Goal: Task Accomplishment & Management: Manage account settings

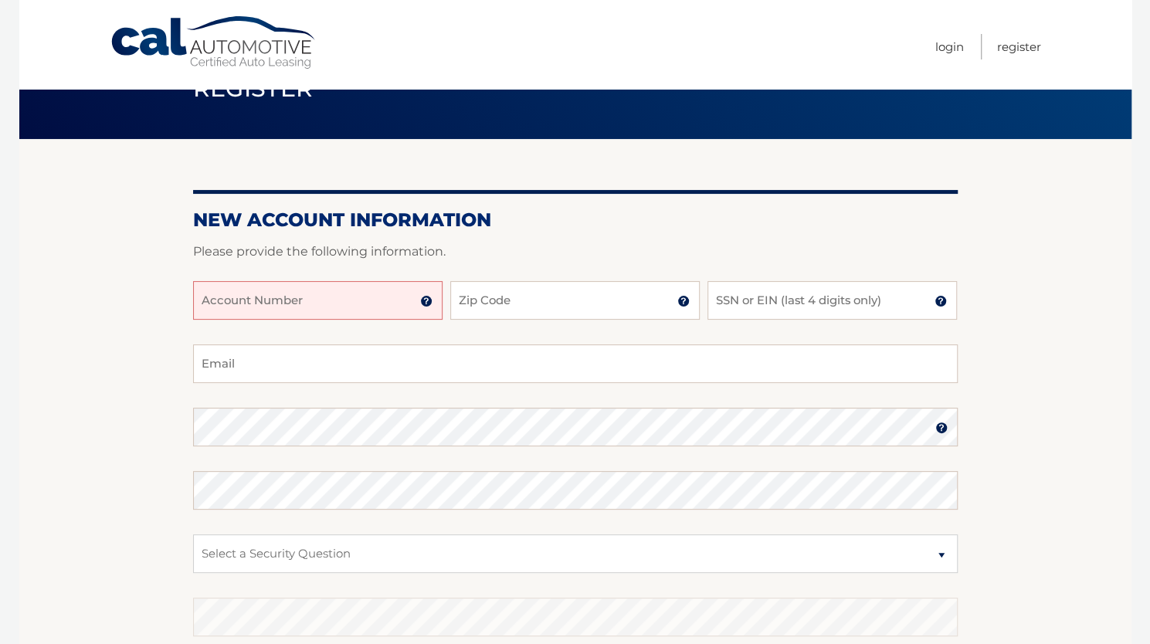
scroll to position [52, 0]
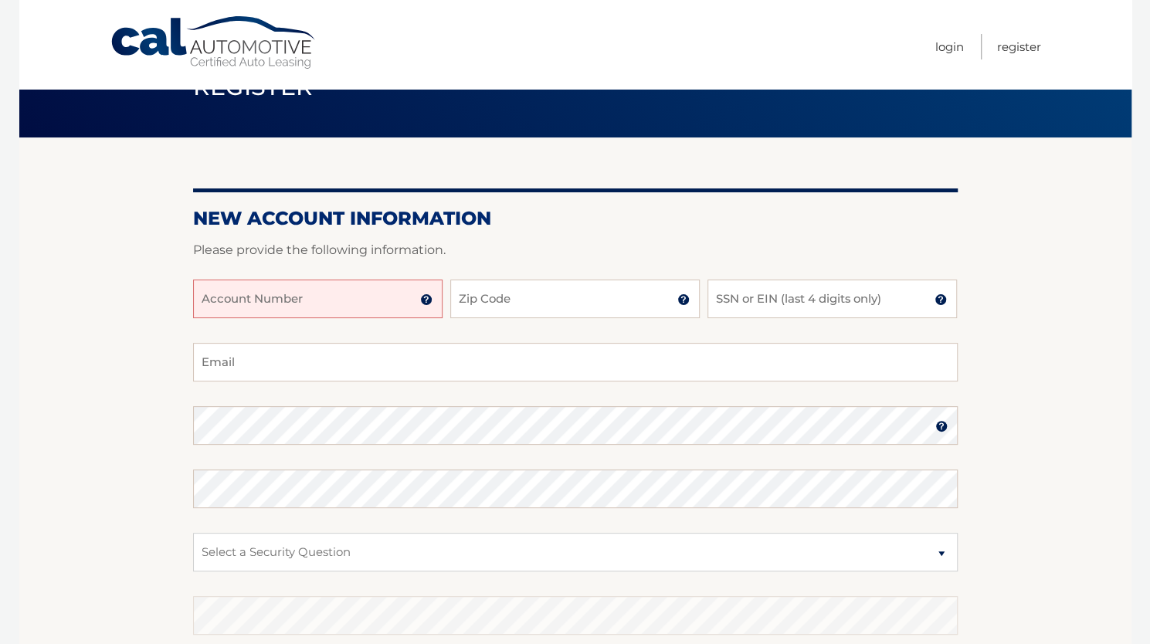
click at [331, 291] on input "Account Number" at bounding box center [317, 298] width 249 height 39
type input "44455997617"
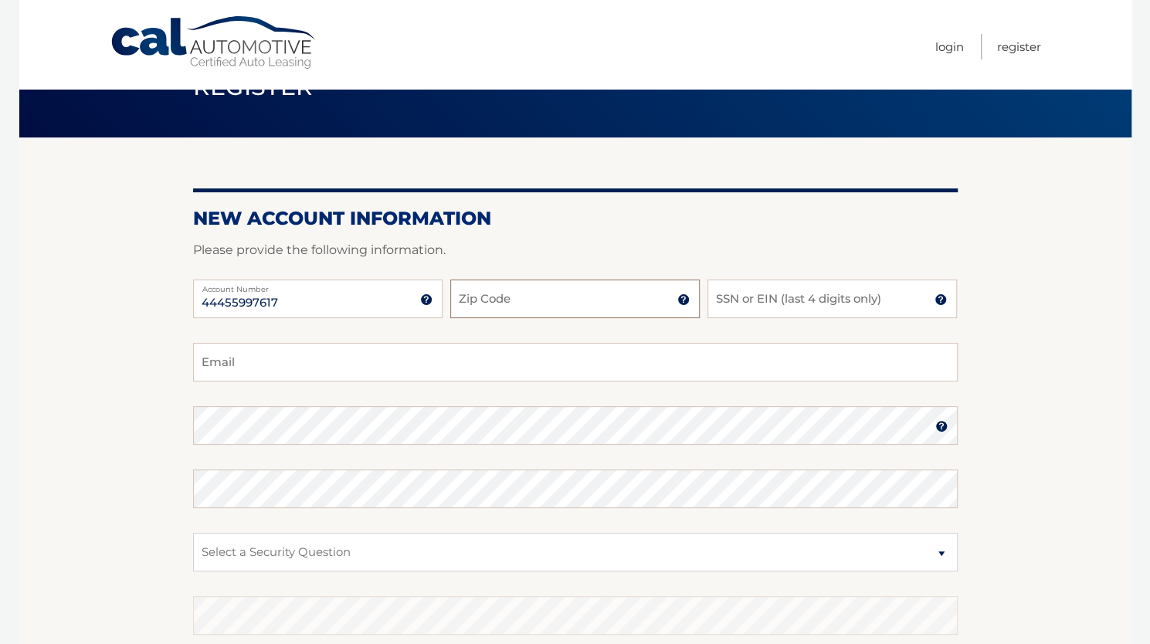
click at [499, 300] on input "Zip Code" at bounding box center [574, 298] width 249 height 39
type input "`"
type input "10021"
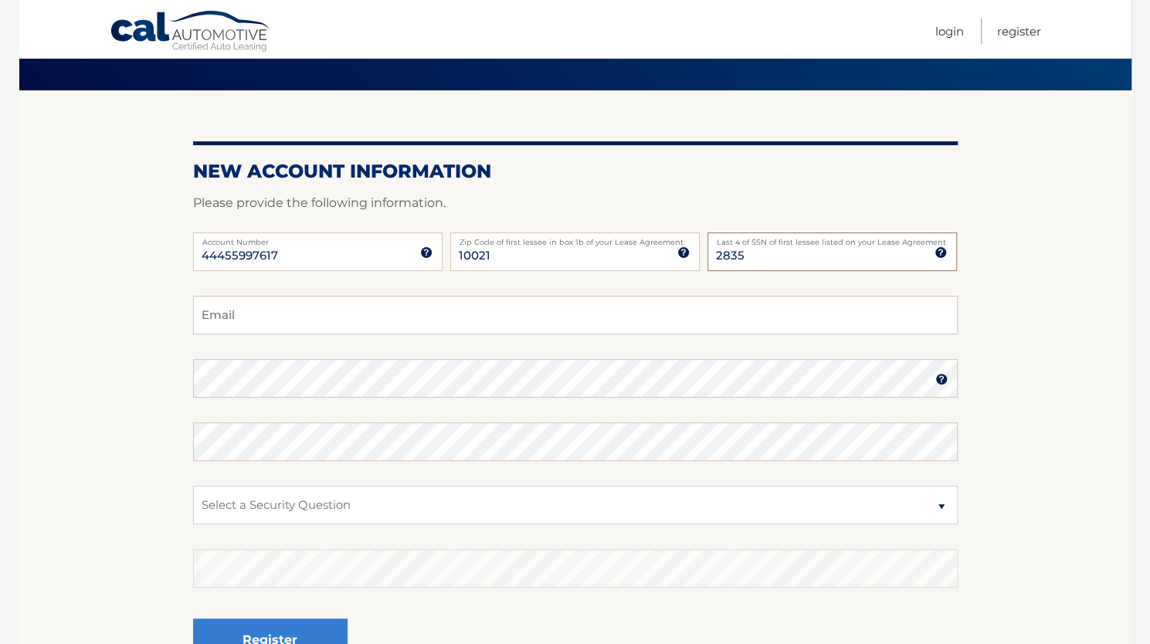
scroll to position [104, 0]
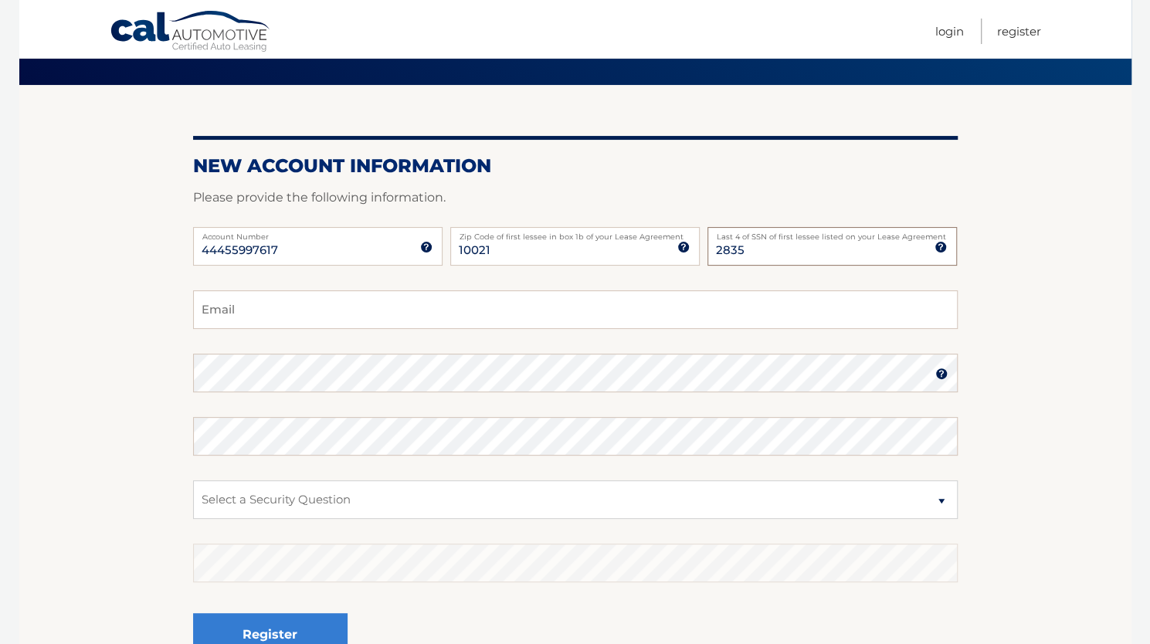
type input "2835"
click at [484, 306] on input "Email" at bounding box center [575, 309] width 764 height 39
type input "dmhask@gmail.com"
click at [432, 503] on select "Select a Security Question What was the name of your elementary school? What is…" at bounding box center [575, 499] width 764 height 39
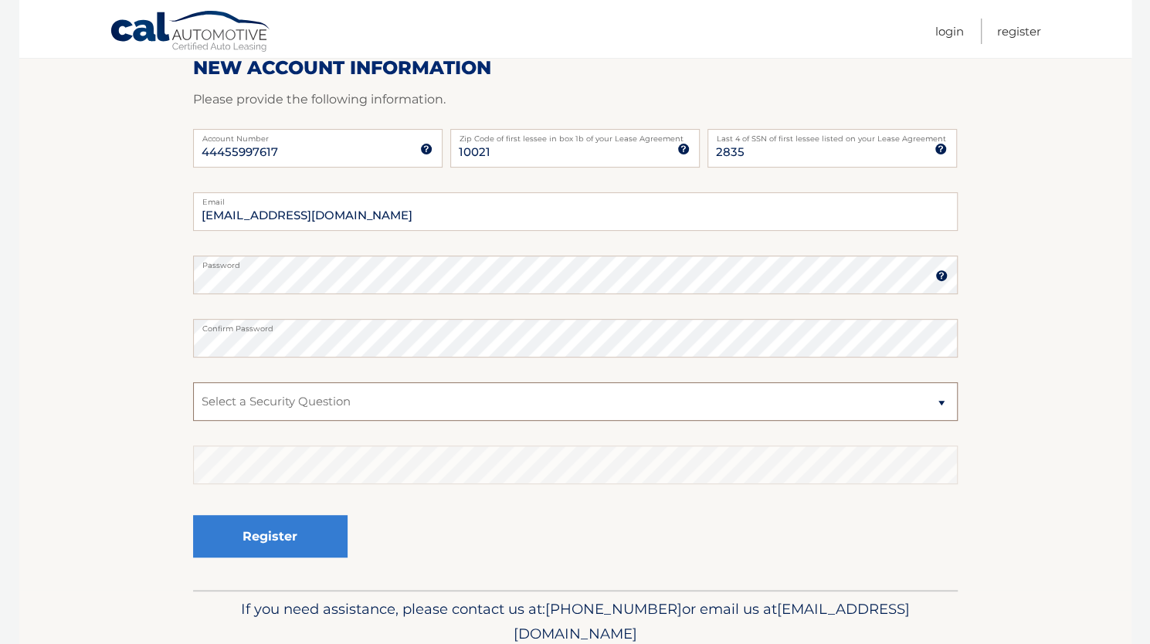
scroll to position [213, 0]
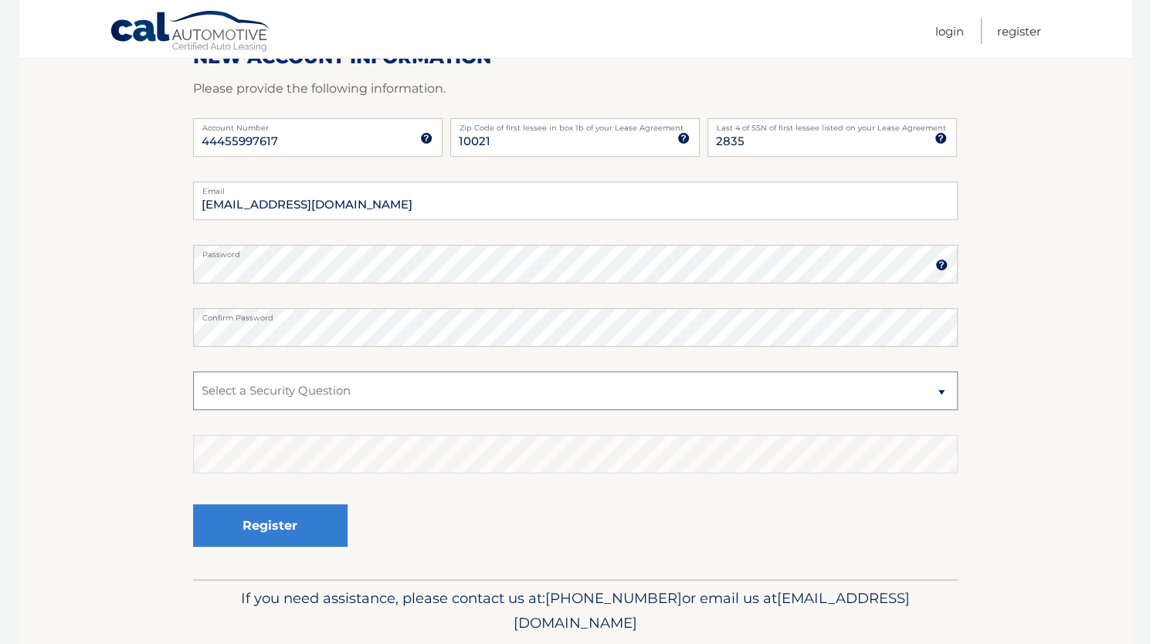
click at [414, 398] on select "Select a Security Question What was the name of your elementary school? What is…" at bounding box center [575, 390] width 764 height 39
select select "1"
click at [193, 371] on select "Select a Security Question What was the name of your elementary school? What is…" at bounding box center [575, 390] width 764 height 39
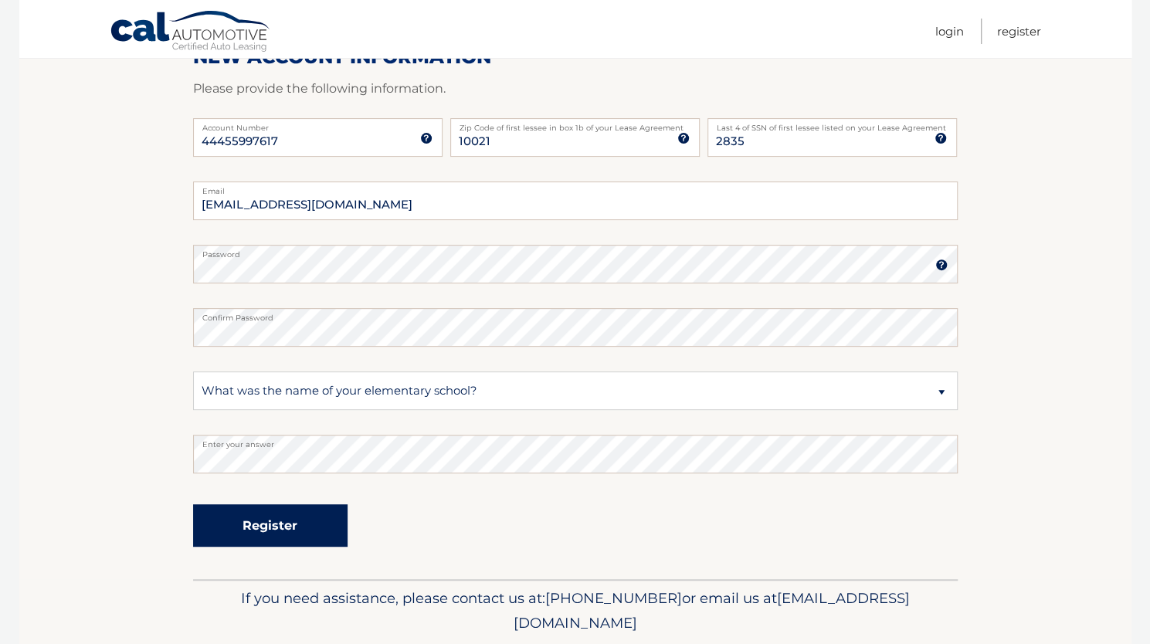
click at [307, 536] on button "Register" at bounding box center [270, 525] width 154 height 42
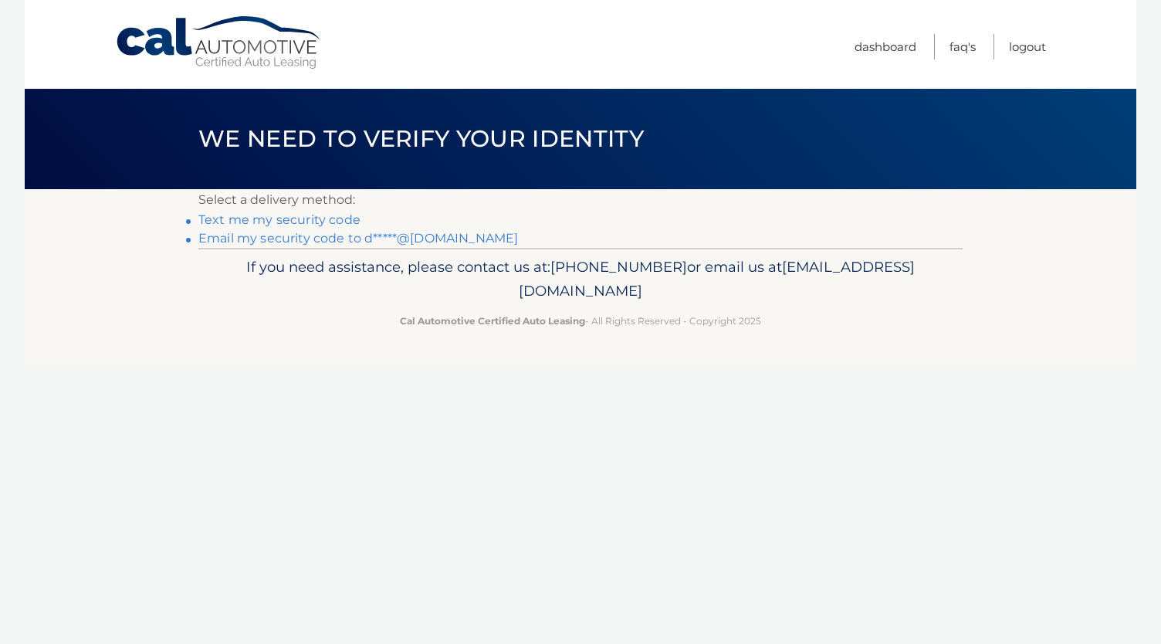
click at [304, 239] on link "Email my security code to d*****@gmail.com" at bounding box center [358, 238] width 320 height 15
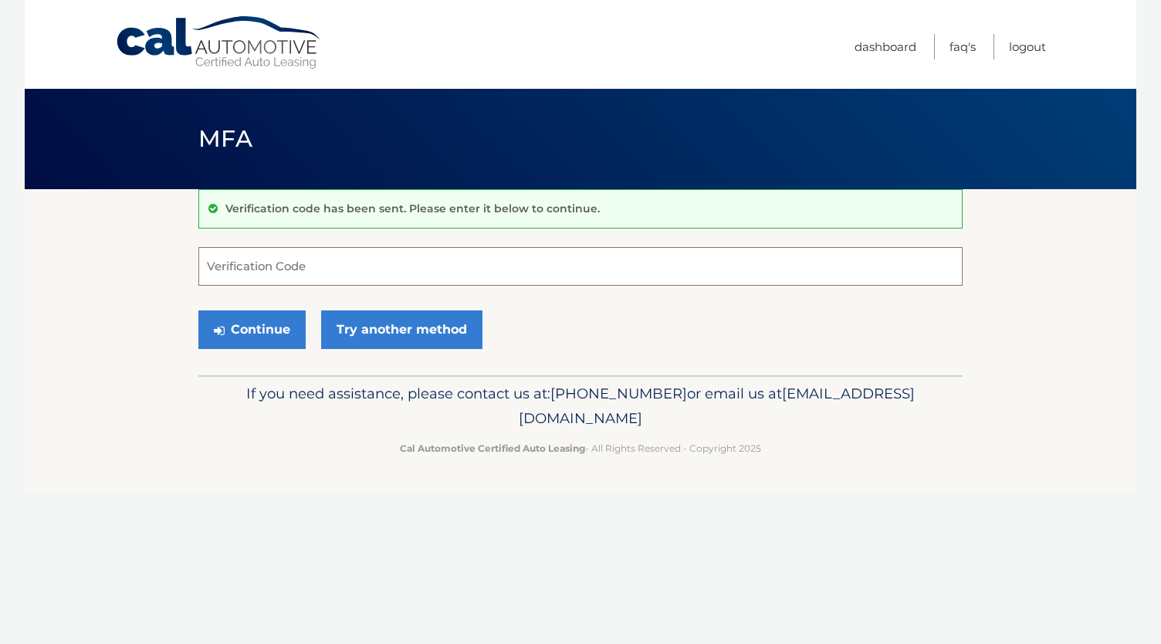
click at [306, 265] on input "Verification Code" at bounding box center [580, 266] width 764 height 39
type input "988721"
click at [198, 310] on button "Continue" at bounding box center [251, 329] width 107 height 39
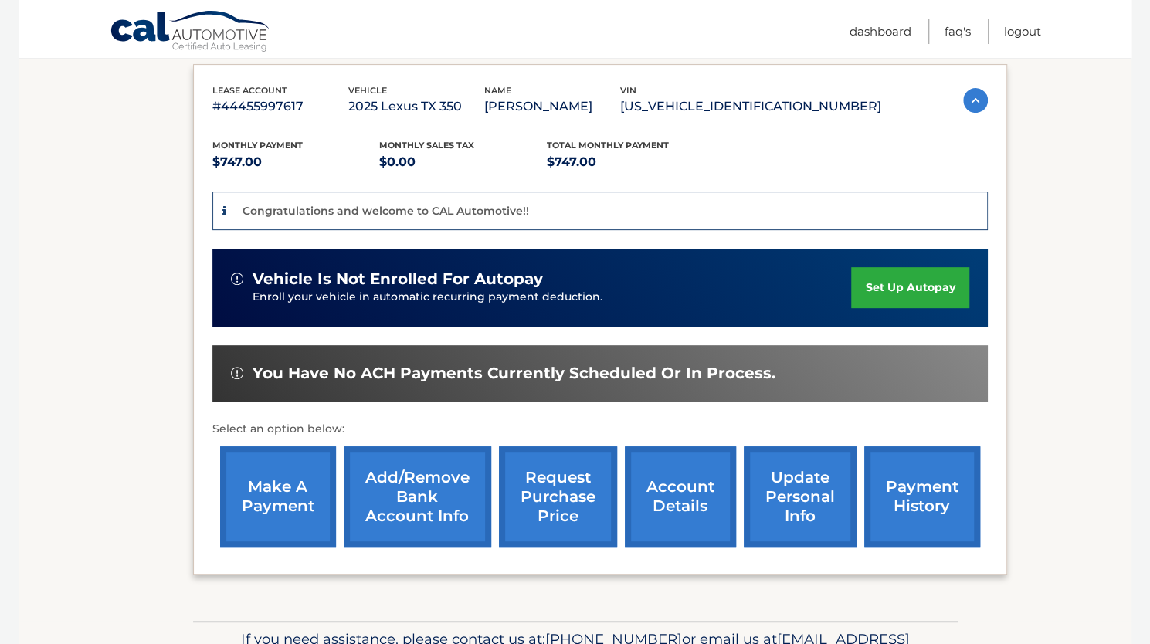
scroll to position [256, 0]
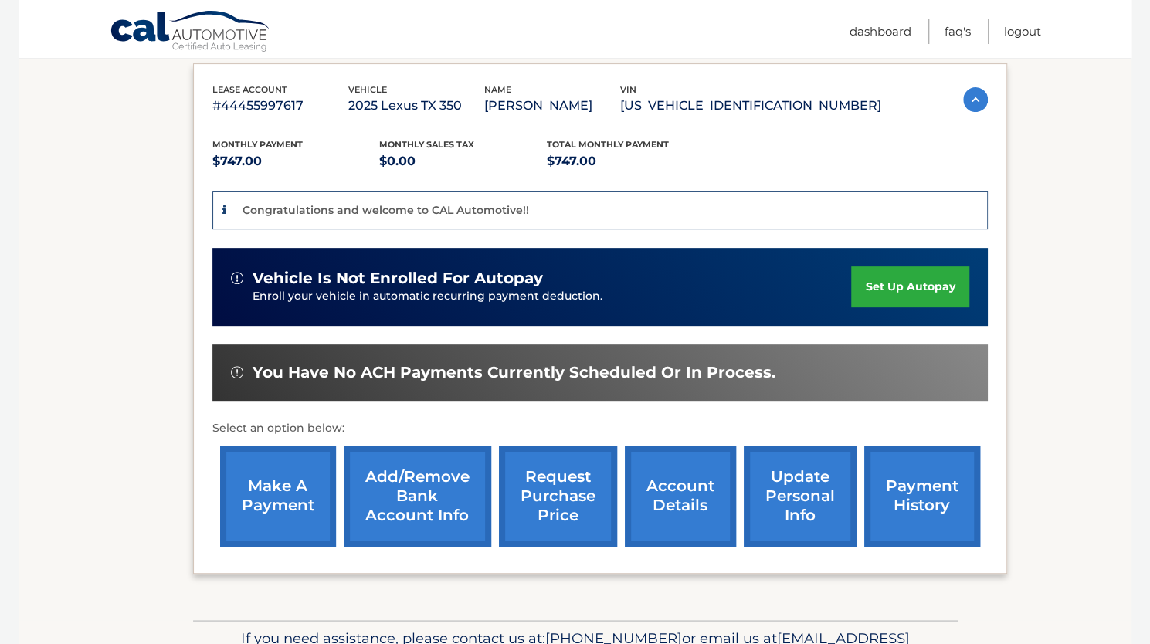
click at [906, 283] on link "set up autopay" at bounding box center [909, 286] width 117 height 41
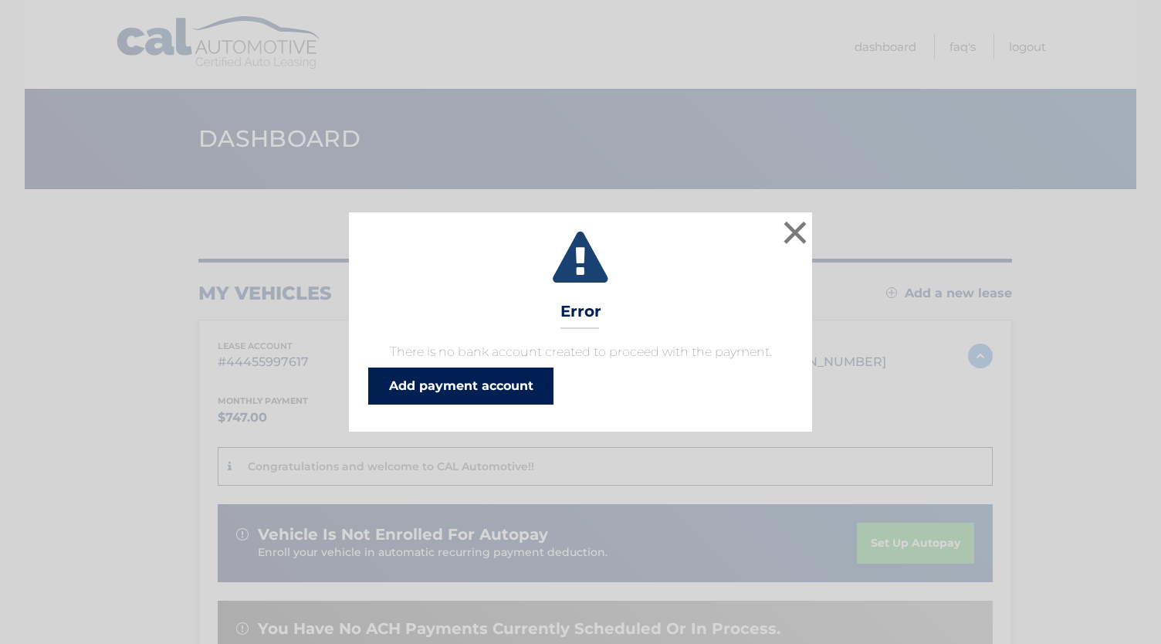
click at [500, 390] on link "Add payment account" at bounding box center [460, 386] width 185 height 37
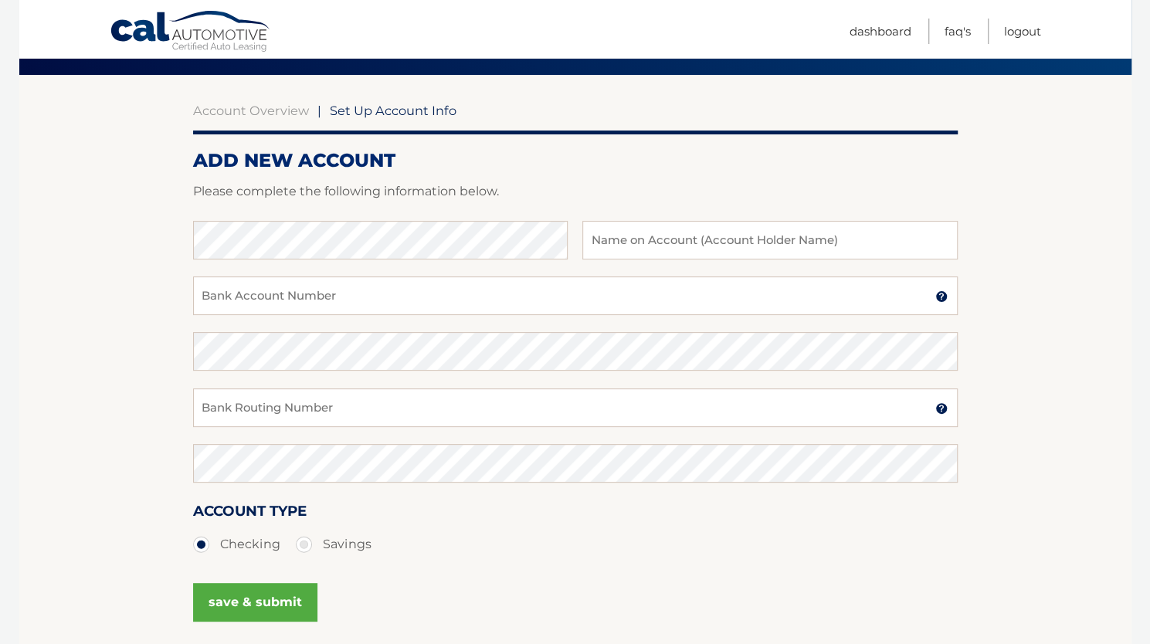
scroll to position [117, 0]
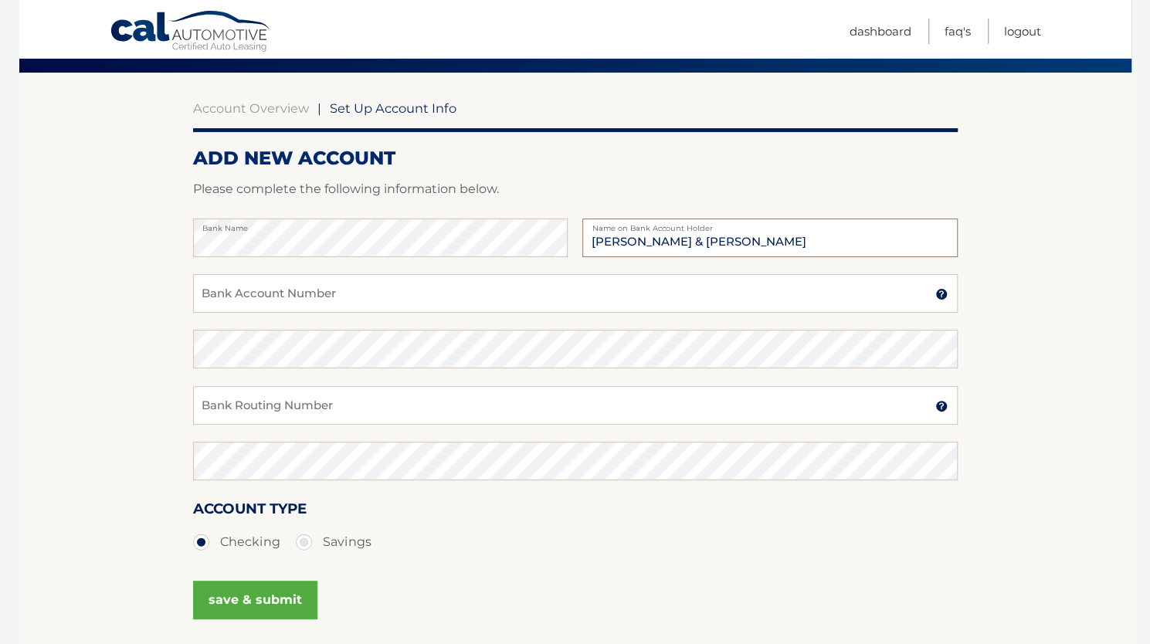
type input "Samuel & Danielle Schear"
click at [383, 282] on input "Bank Account Number" at bounding box center [575, 293] width 764 height 39
click at [320, 293] on input "53183500" at bounding box center [575, 293] width 764 height 39
type input "531383500"
click at [353, 412] on input "Bank Routing Number" at bounding box center [575, 405] width 764 height 39
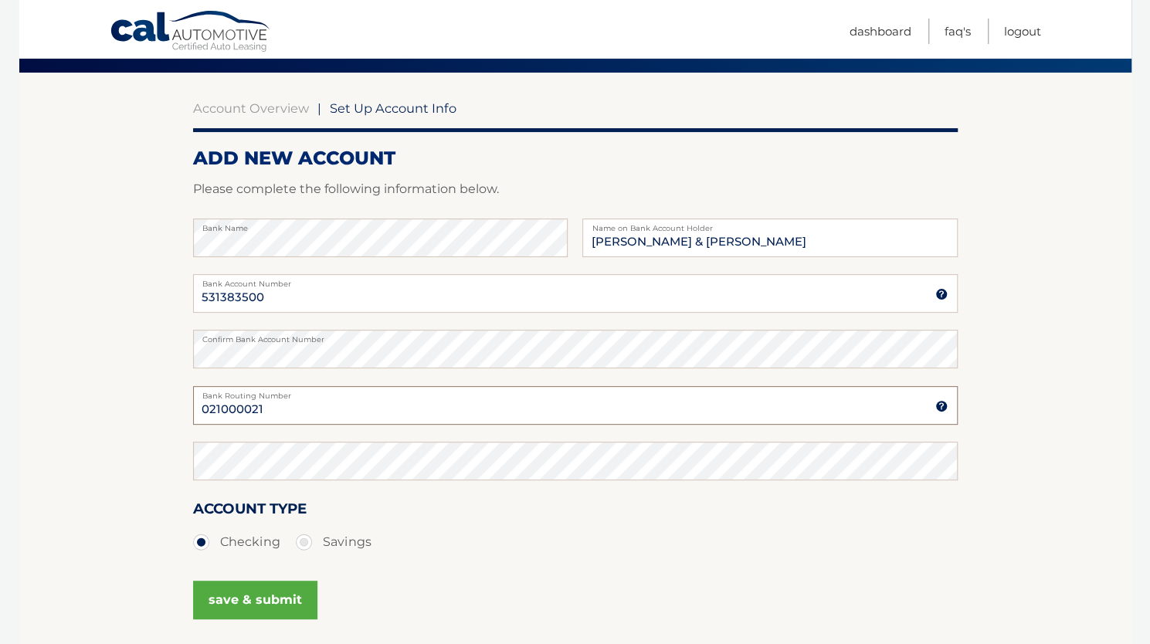
type input "021000021"
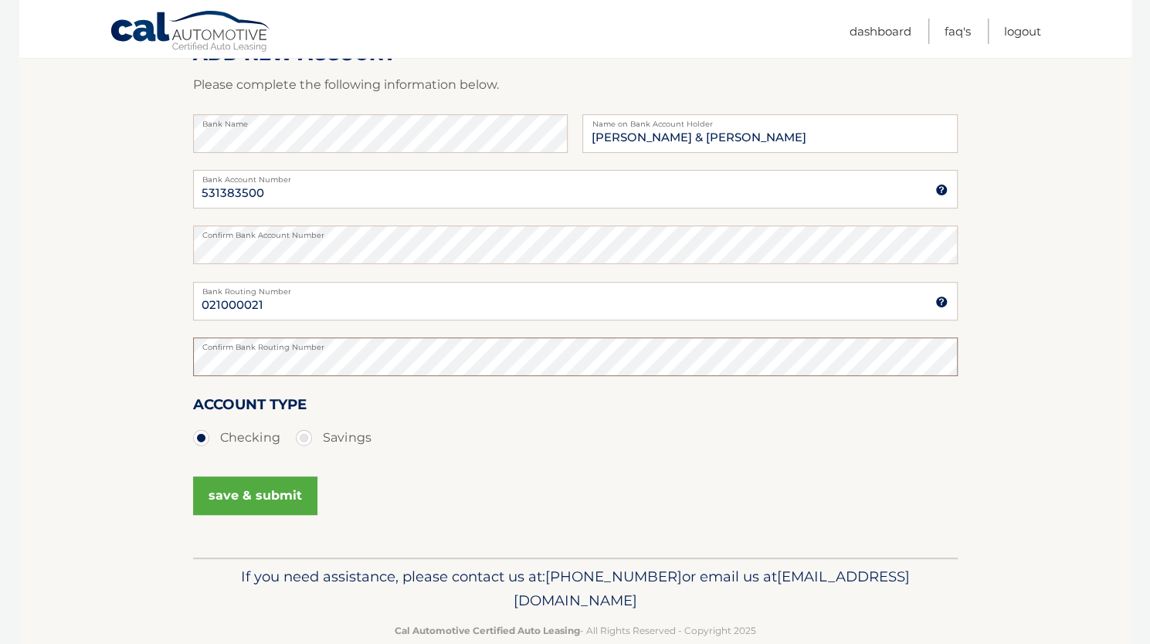
scroll to position [229, 0]
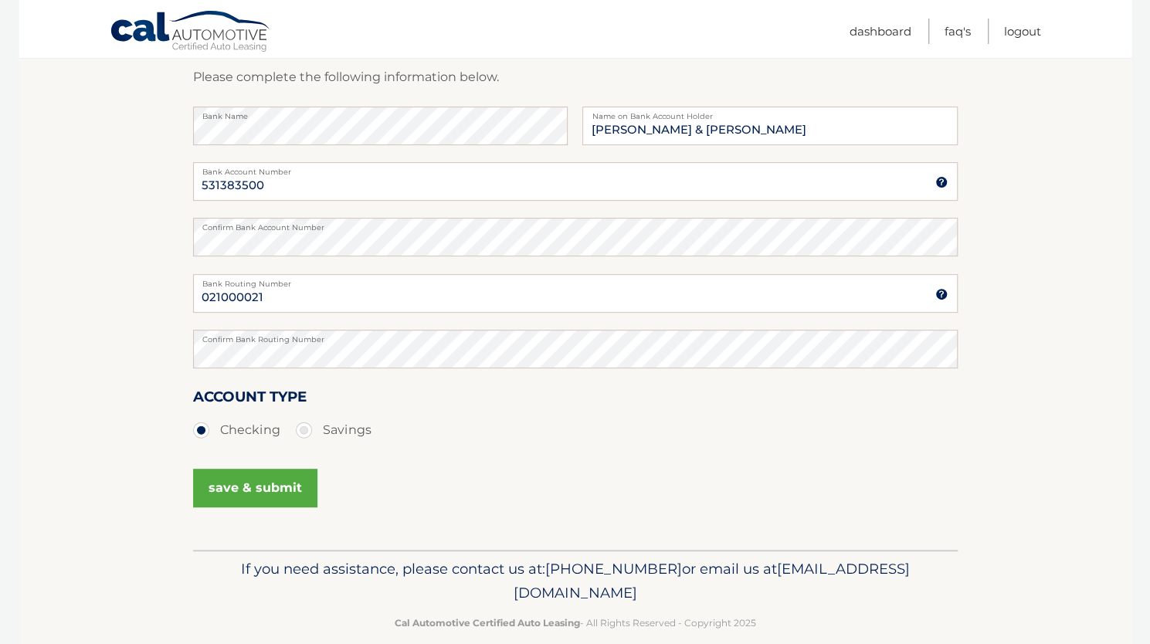
click at [292, 491] on button "save & submit" at bounding box center [255, 488] width 124 height 39
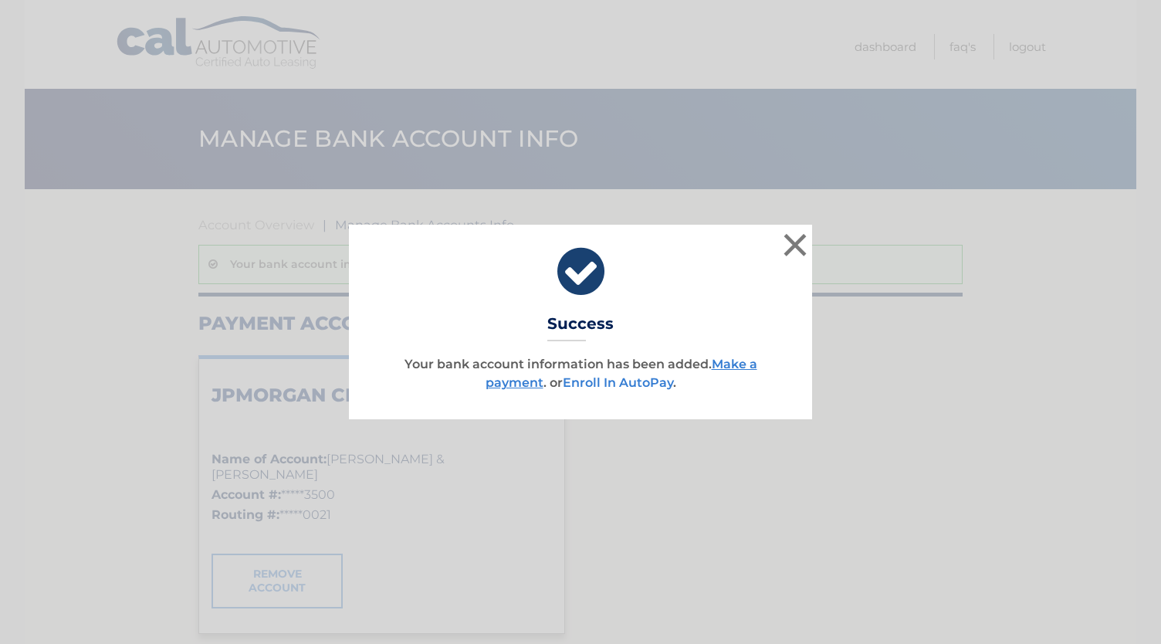
click at [622, 384] on link "Enroll In AutoPay" at bounding box center [618, 382] width 110 height 15
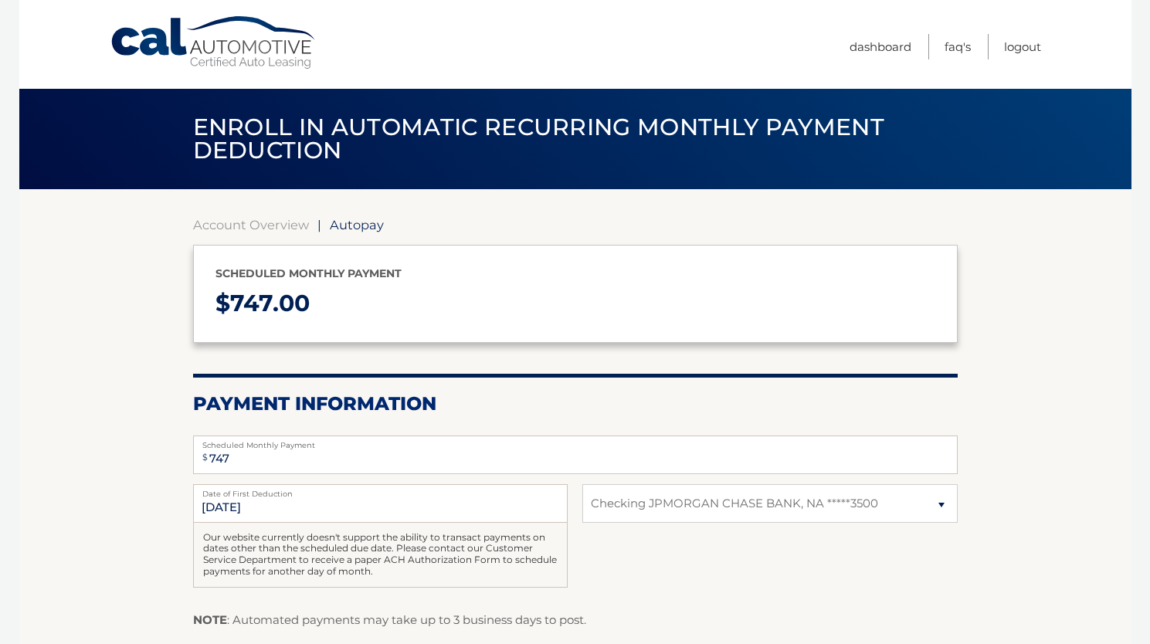
select select "ZmM4NTYxNmYtNjIzNy00M2U1LWE2NjMtYjlkOGYzNzQzM2Rm"
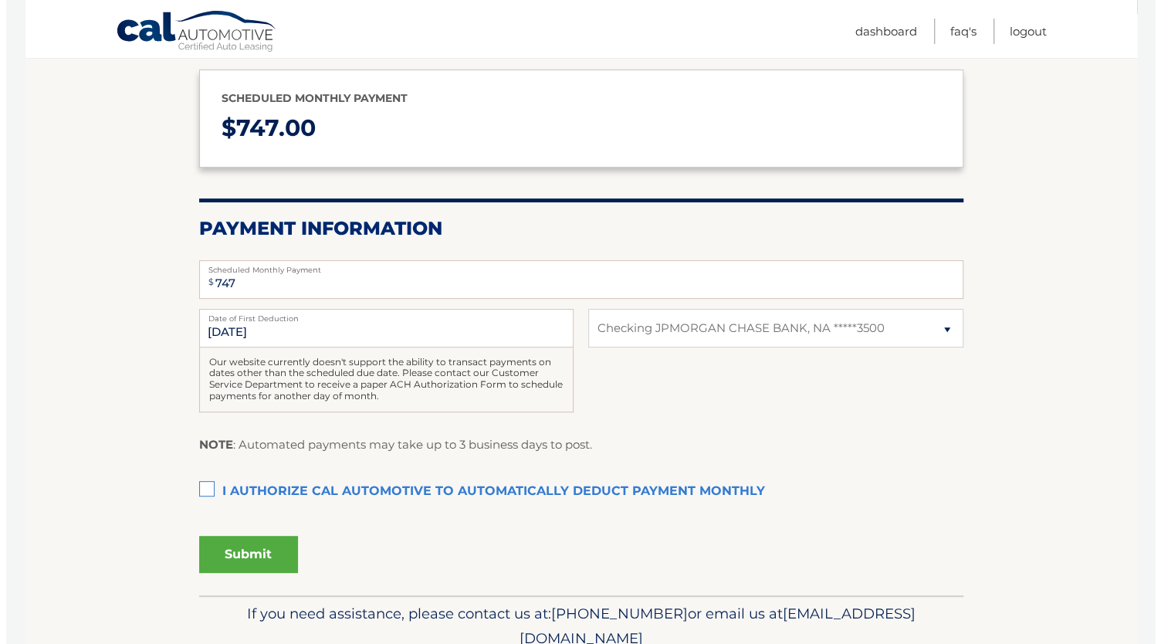
scroll to position [176, 0]
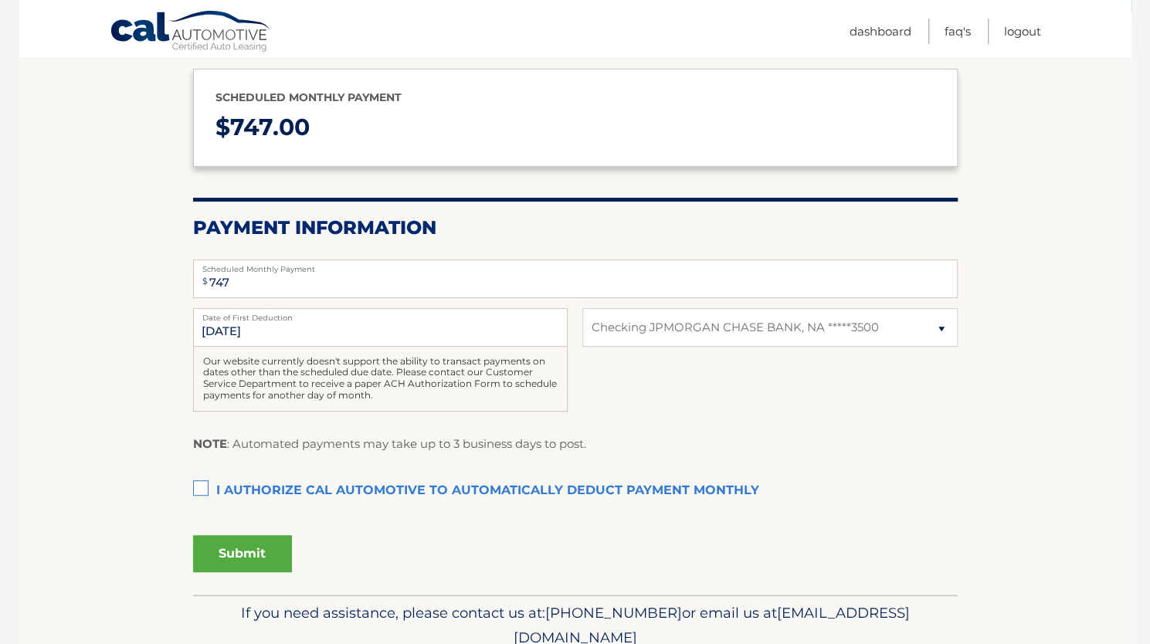
click at [203, 489] on label "I authorize cal automotive to automatically deduct payment monthly This checkbo…" at bounding box center [575, 491] width 764 height 31
click at [0, 0] on input "I authorize cal automotive to automatically deduct payment monthly This checkbo…" at bounding box center [0, 0] width 0 height 0
click at [232, 555] on button "Submit" at bounding box center [242, 553] width 99 height 37
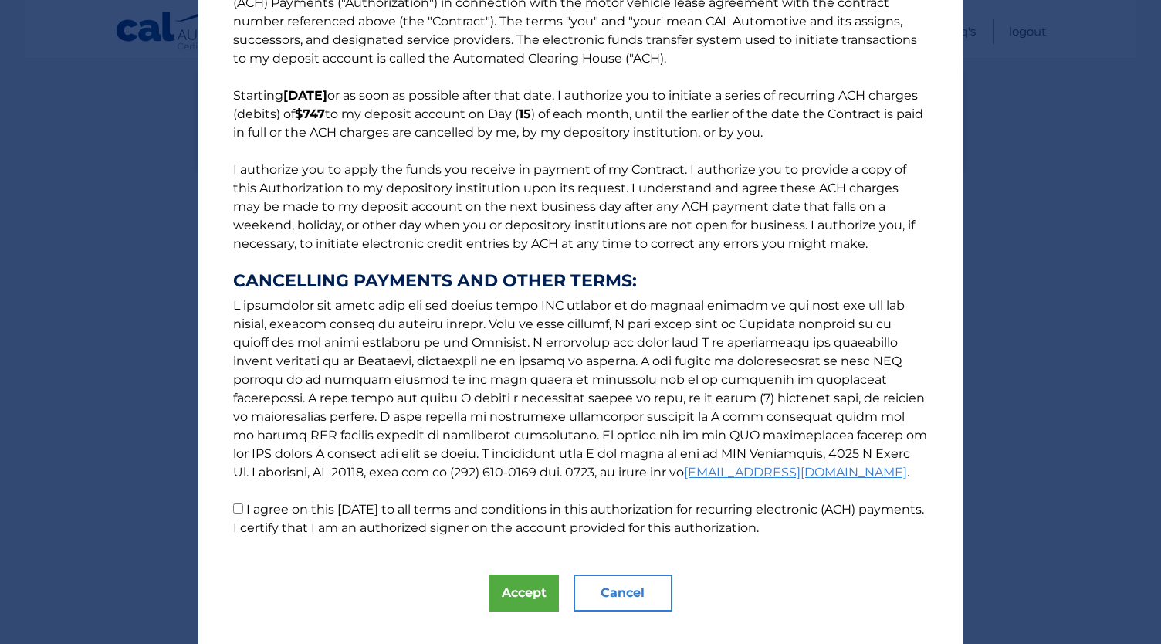
scroll to position [85, 0]
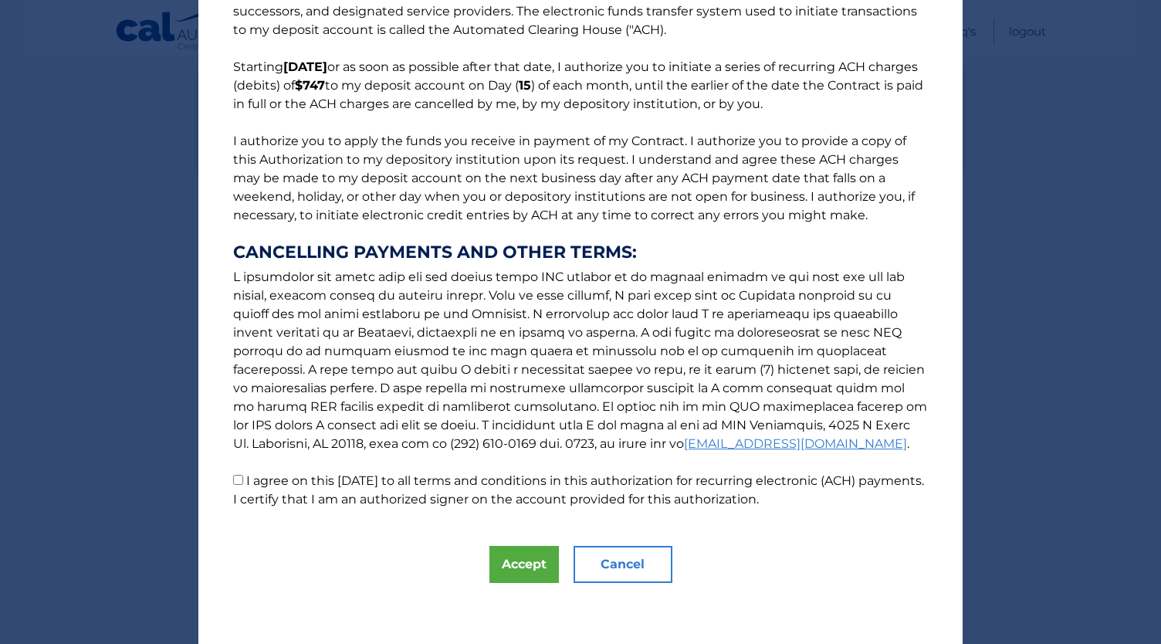
click at [233, 477] on input "I agree on this 09/08/2025 to all terms and conditions in this authorization fo…" at bounding box center [238, 480] width 10 height 10
checkbox input "true"
click at [516, 566] on button "Accept" at bounding box center [523, 564] width 69 height 37
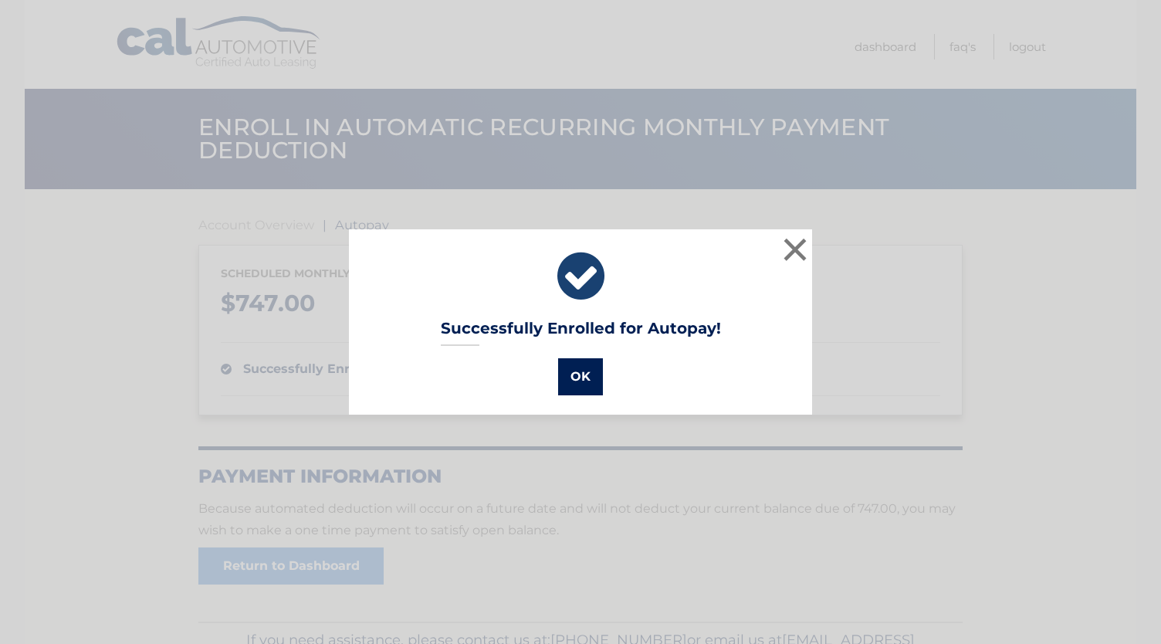
click at [574, 381] on button "OK" at bounding box center [580, 376] width 45 height 37
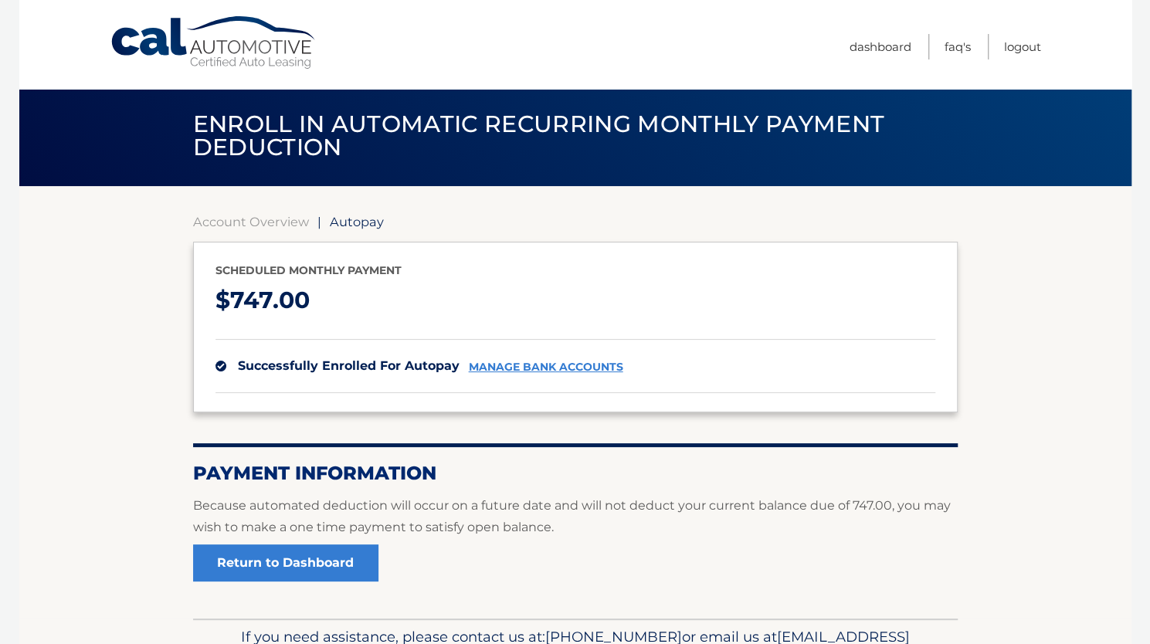
scroll to position [1, 0]
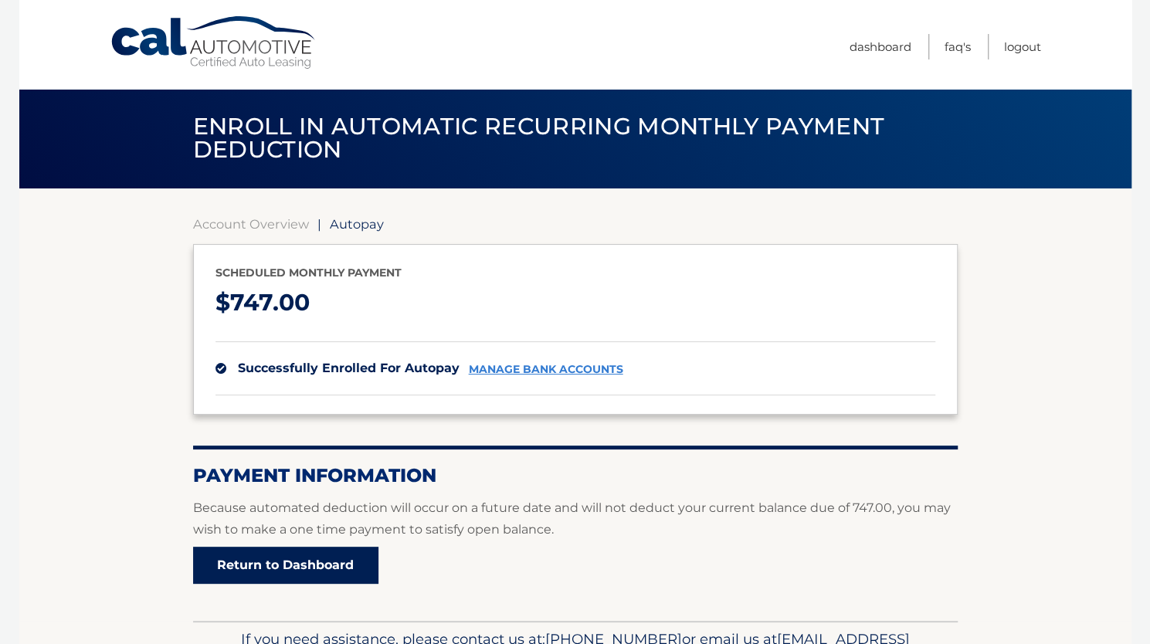
click at [318, 566] on link "Return to Dashboard" at bounding box center [285, 565] width 185 height 37
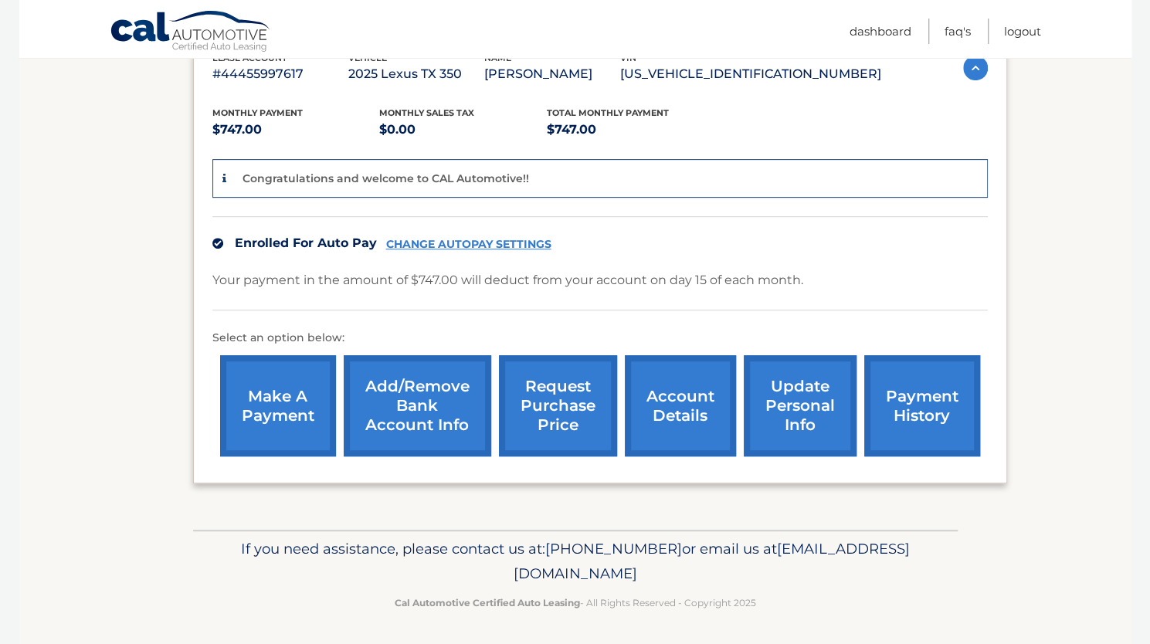
scroll to position [289, 0]
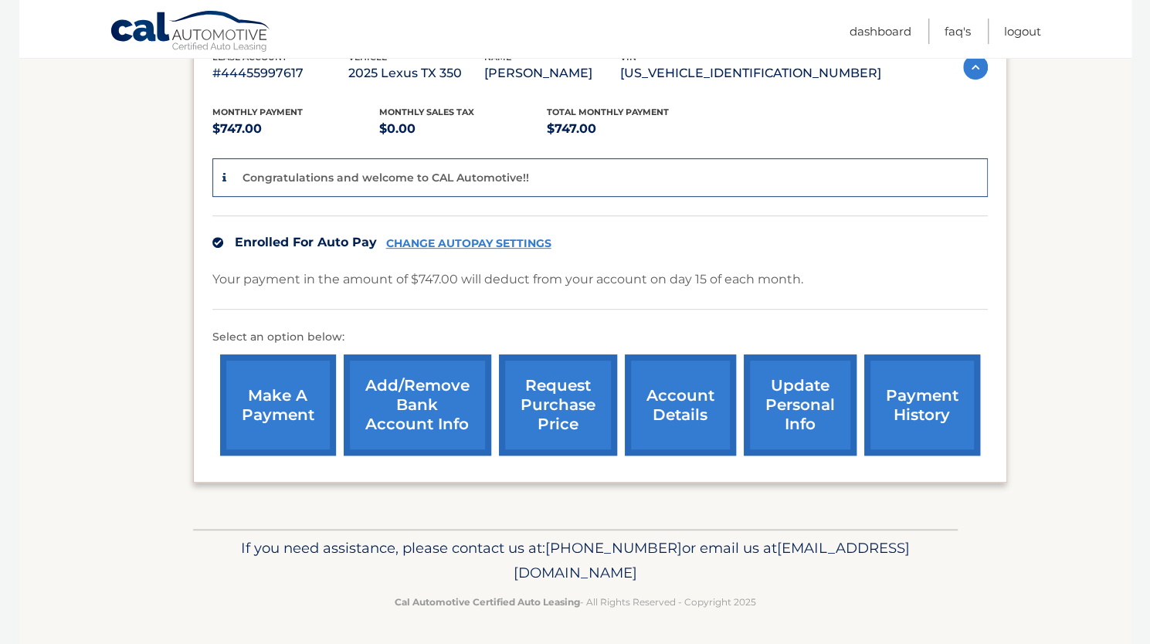
click at [930, 371] on link "payment history" at bounding box center [922, 404] width 116 height 101
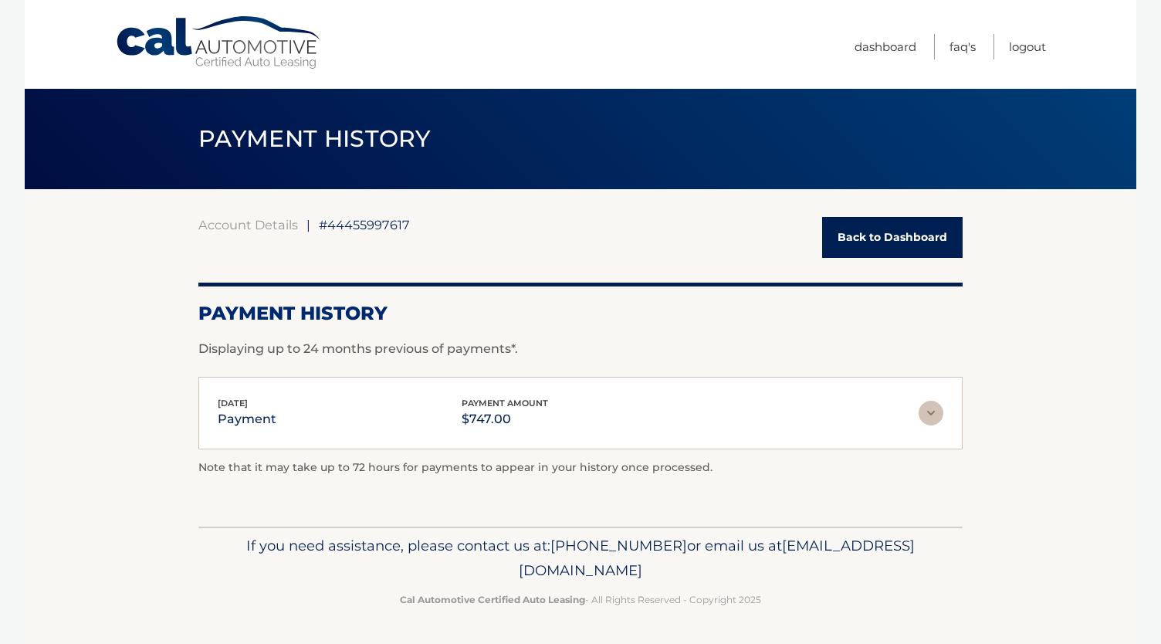
click at [929, 412] on img at bounding box center [931, 413] width 25 height 25
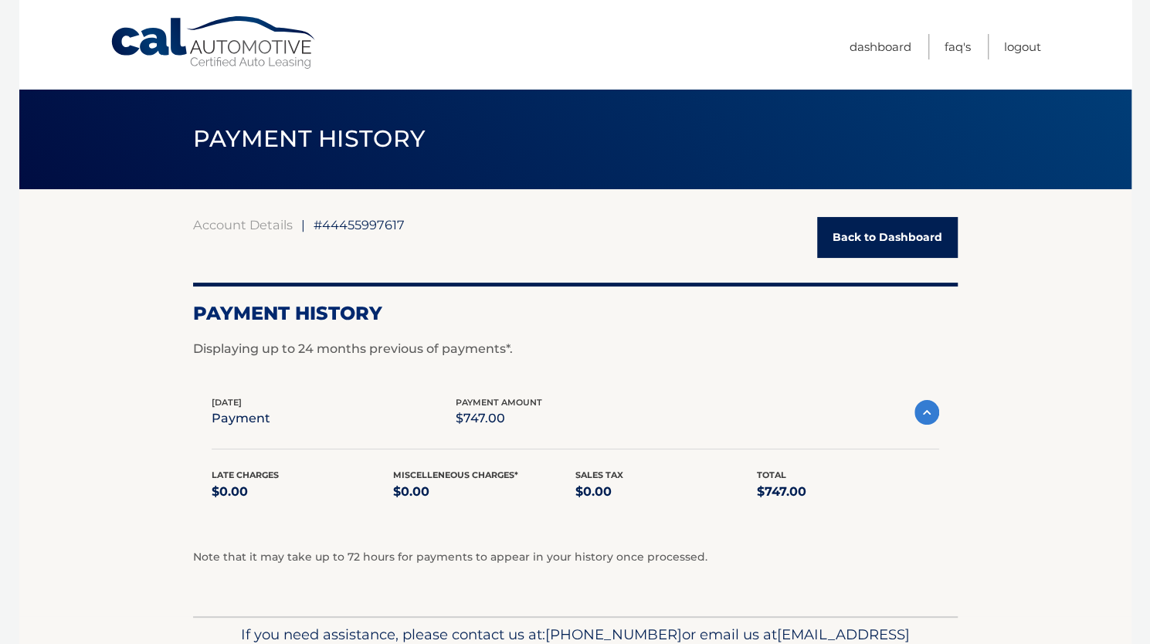
scroll to position [88, 0]
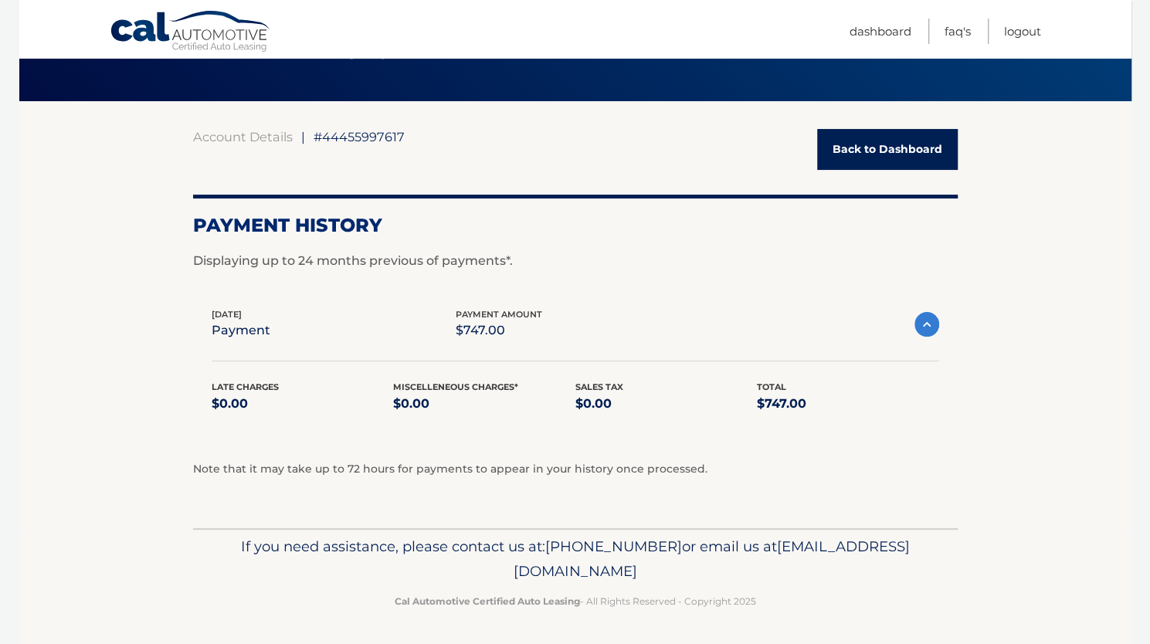
click at [357, 140] on span "#44455997617" at bounding box center [358, 136] width 91 height 15
click at [879, 144] on link "Back to Dashboard" at bounding box center [887, 149] width 141 height 41
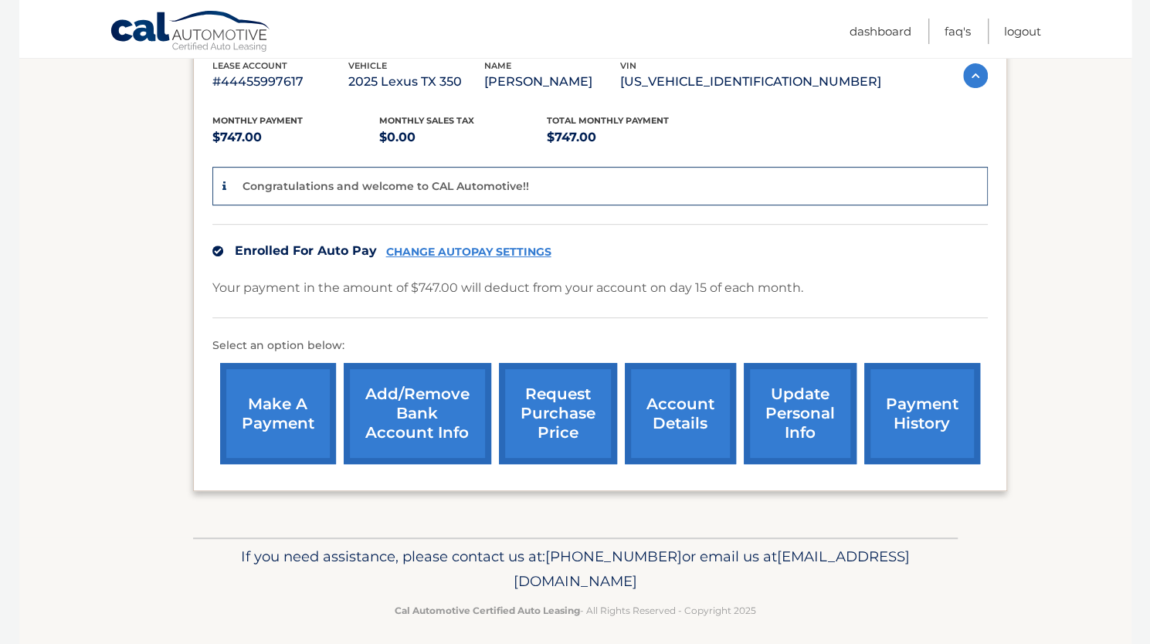
scroll to position [289, 0]
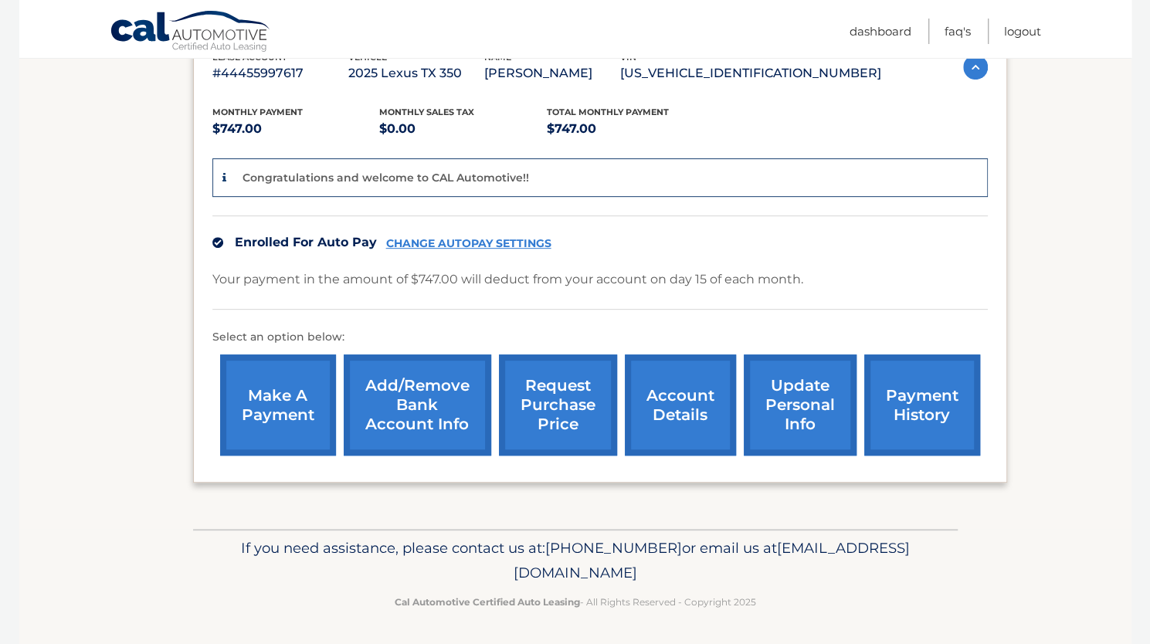
click at [689, 416] on link "account details" at bounding box center [680, 404] width 111 height 101
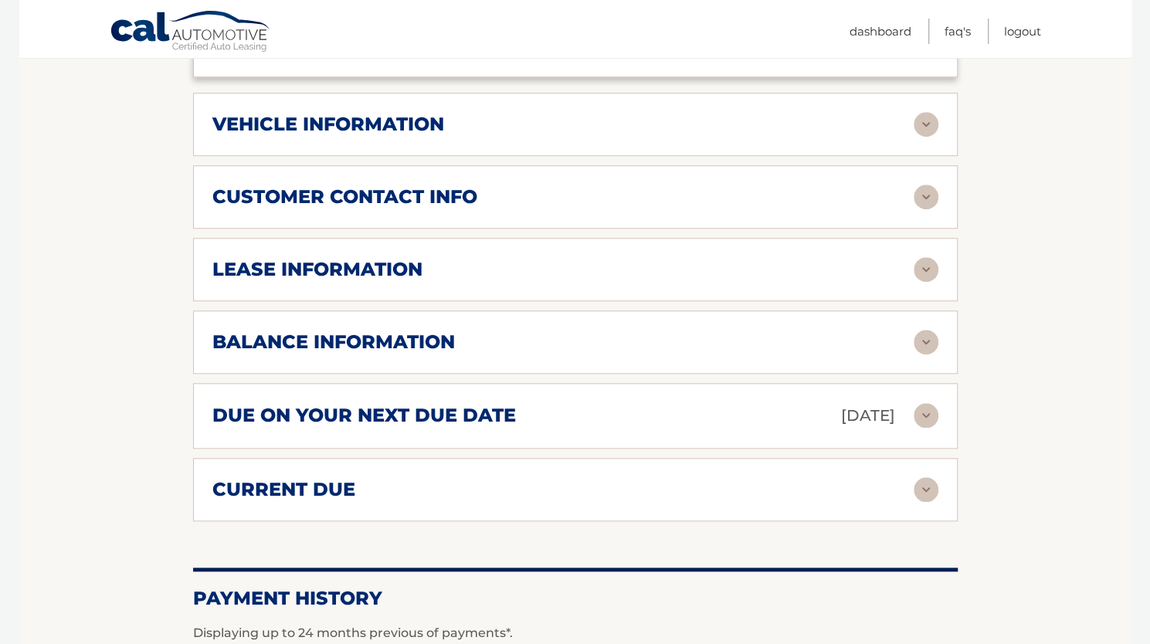
scroll to position [661, 0]
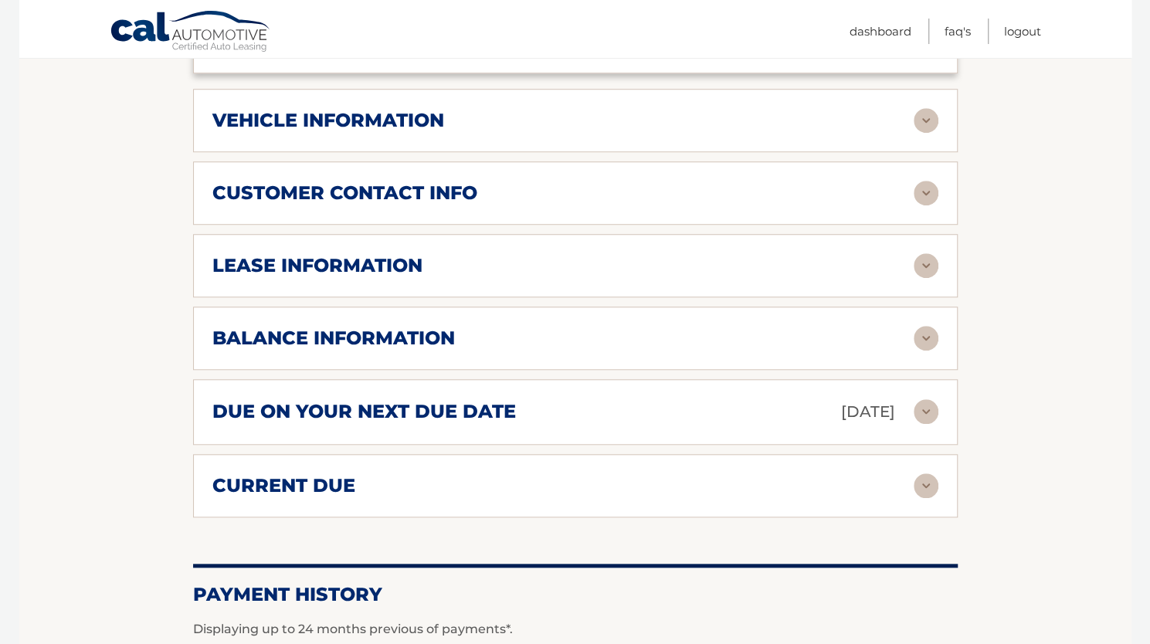
click at [670, 332] on div "balance information" at bounding box center [562, 338] width 701 height 23
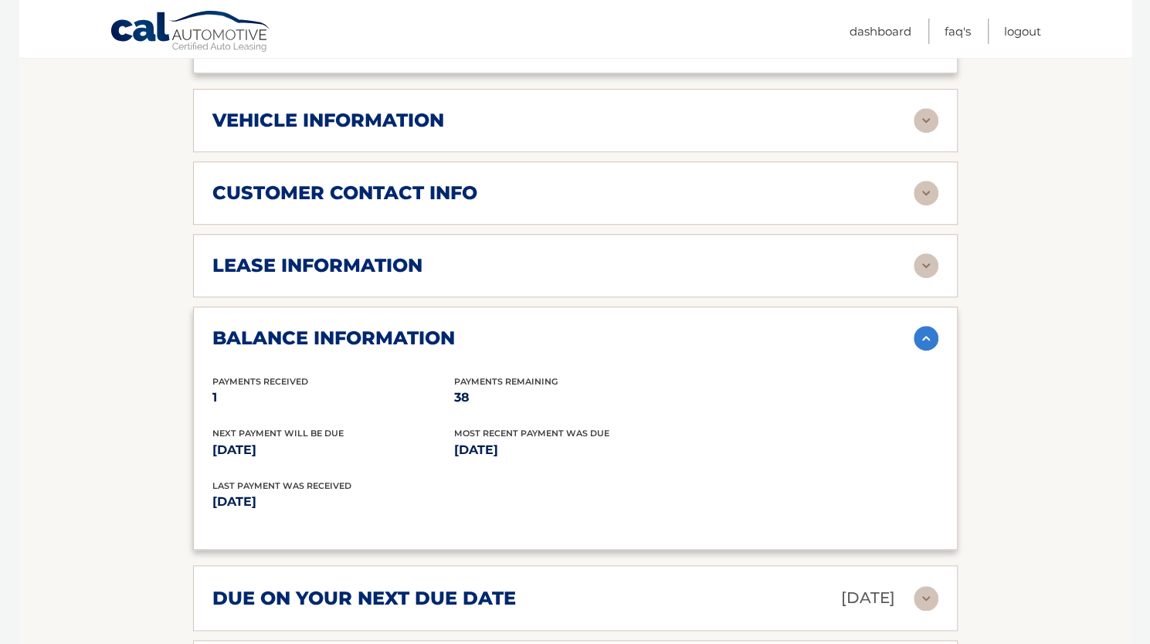
click at [670, 332] on div "balance information" at bounding box center [562, 338] width 701 height 23
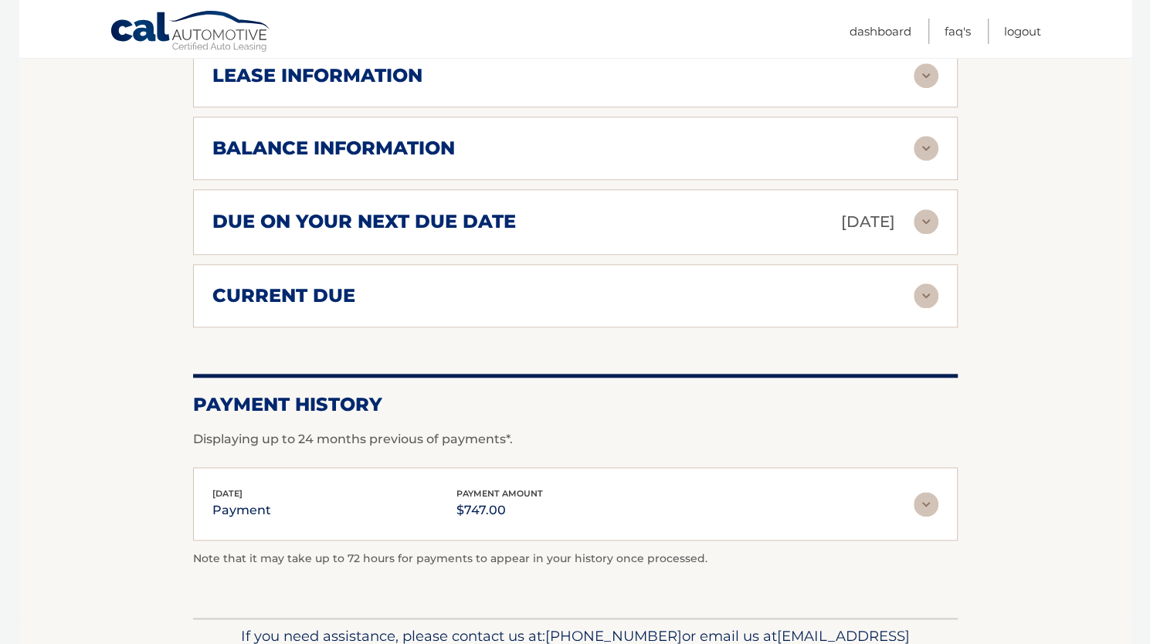
scroll to position [852, 0]
click at [891, 500] on div "[DATE] payment payment amount $747.00" at bounding box center [562, 503] width 701 height 35
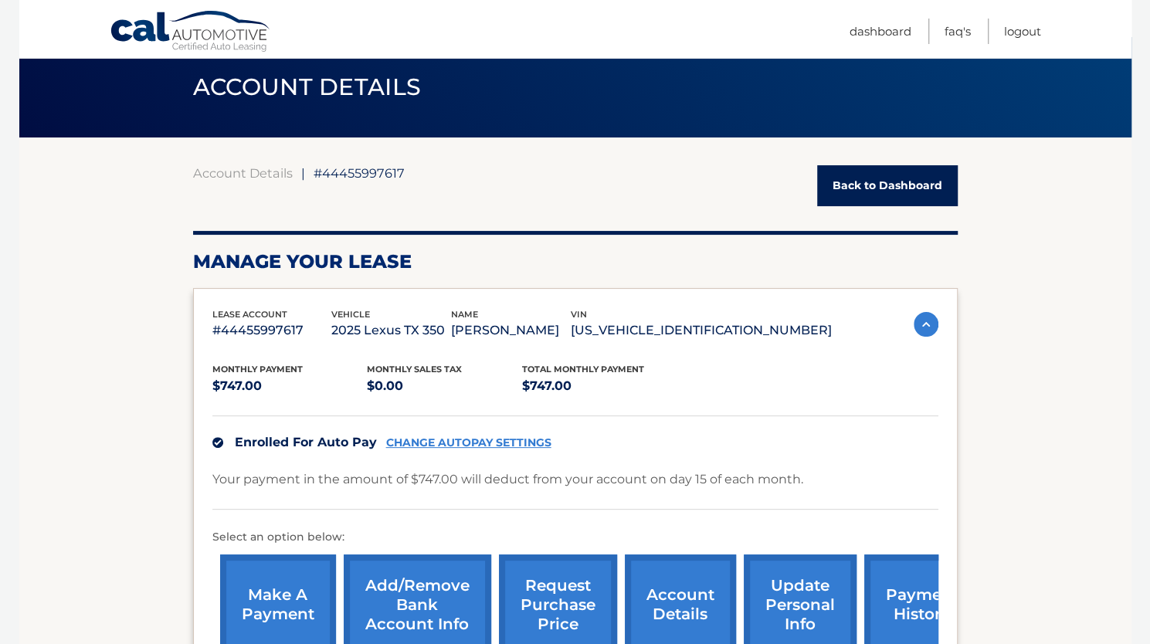
scroll to position [0, 0]
